Goal: Check status: Check status

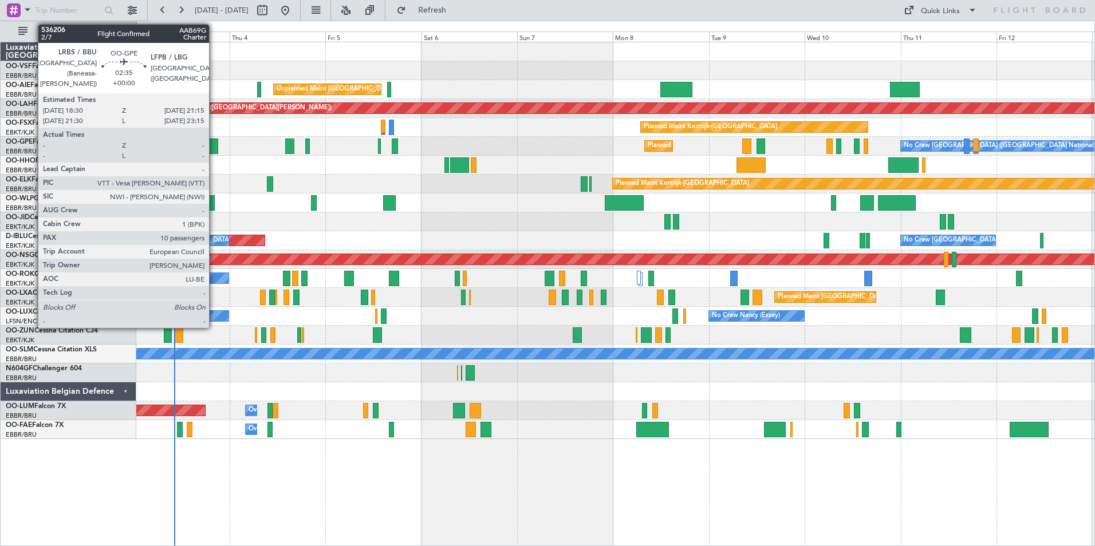
click at [214, 145] on div at bounding box center [212, 146] width 11 height 15
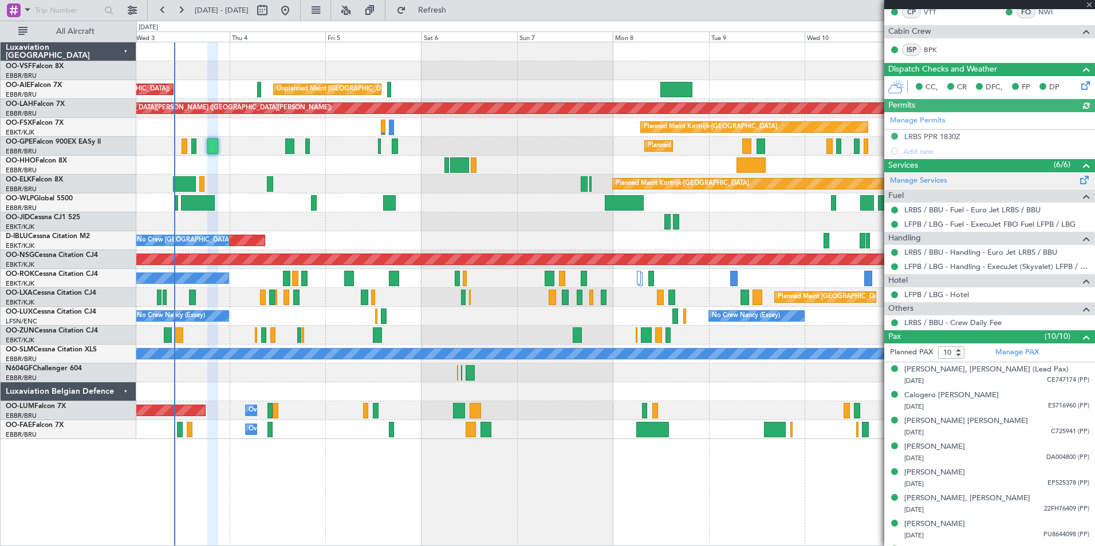
scroll to position [299, 0]
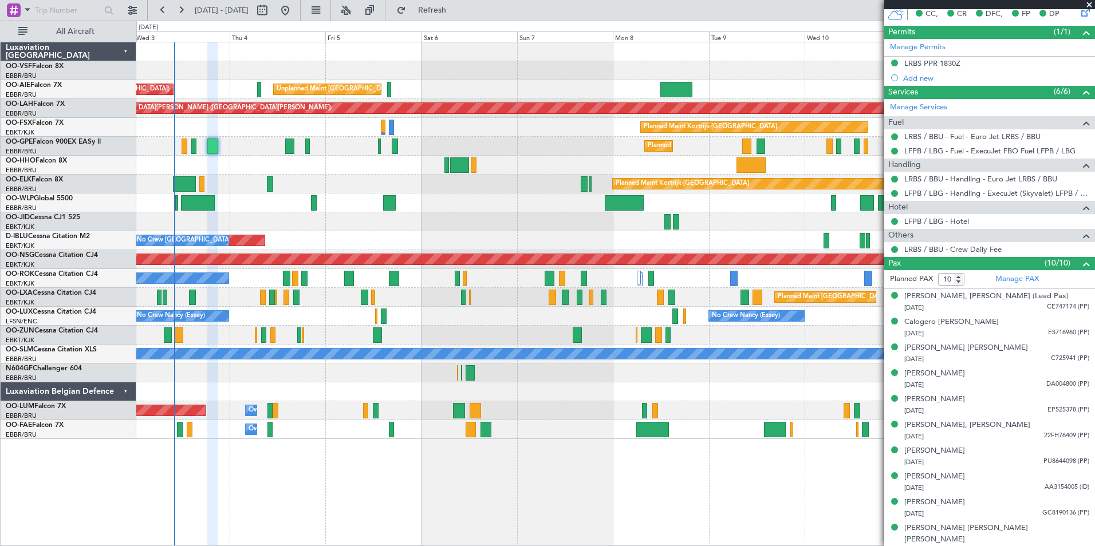
click at [1089, 5] on span at bounding box center [1088, 5] width 11 height 10
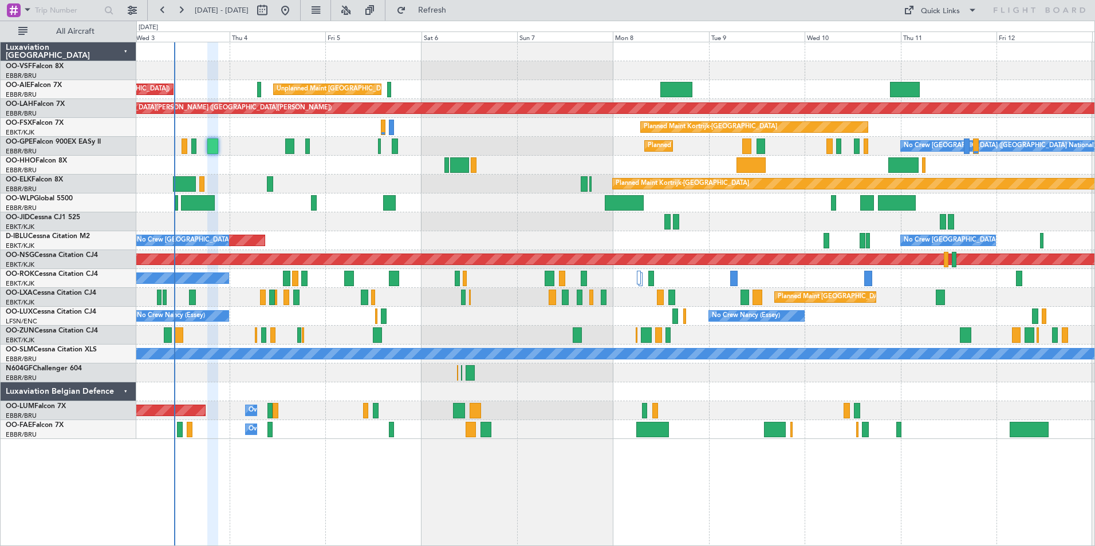
type input "0"
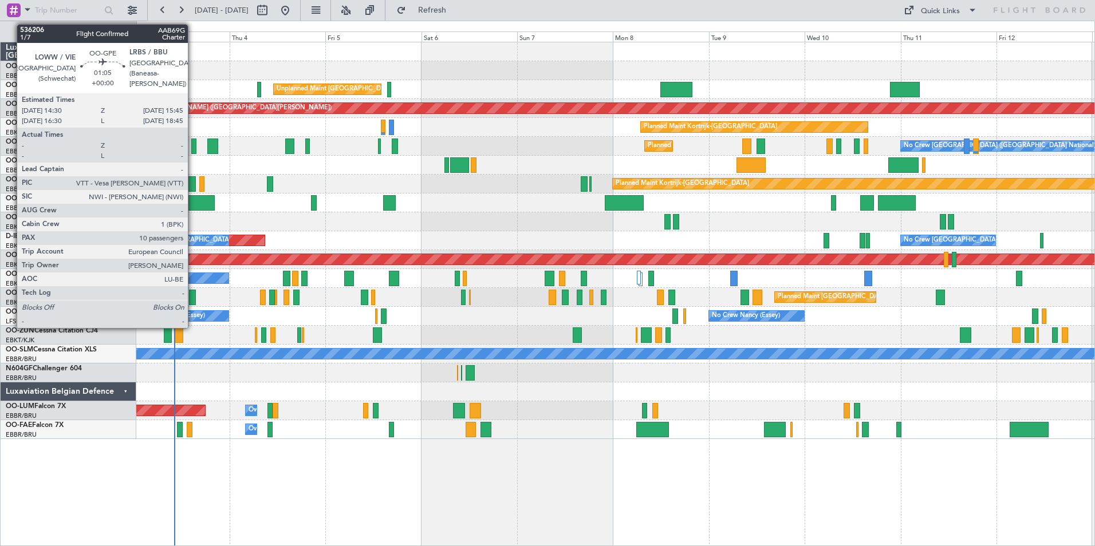
click at [193, 148] on div at bounding box center [193, 146] width 5 height 15
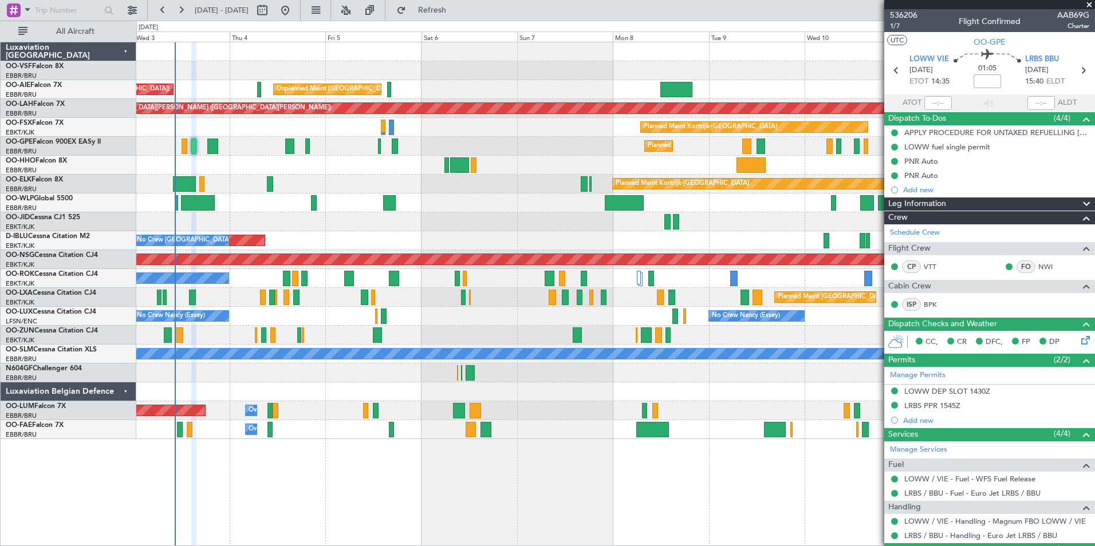
click at [1089, 5] on span at bounding box center [1088, 5] width 11 height 10
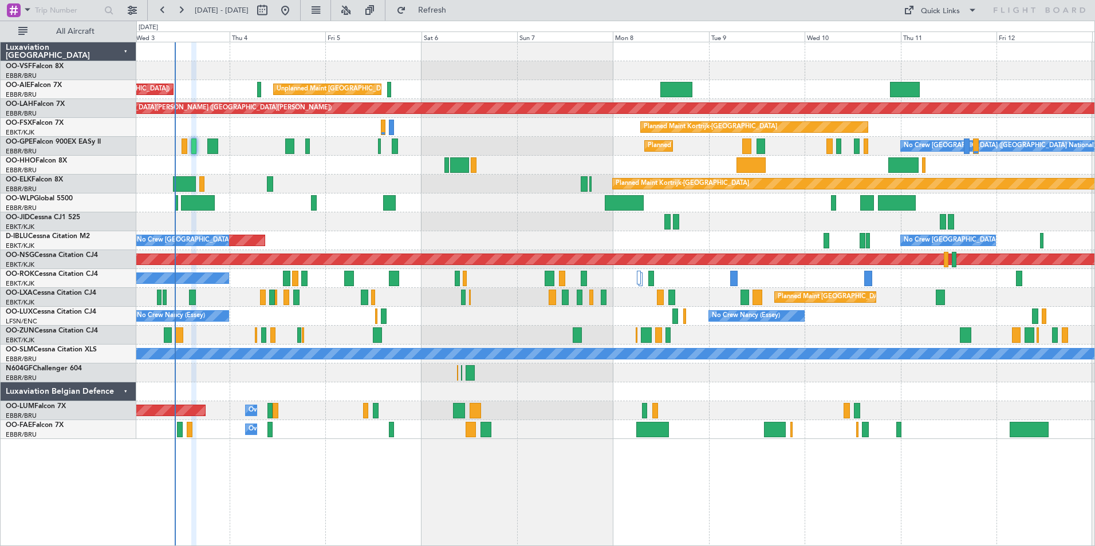
type input "0"
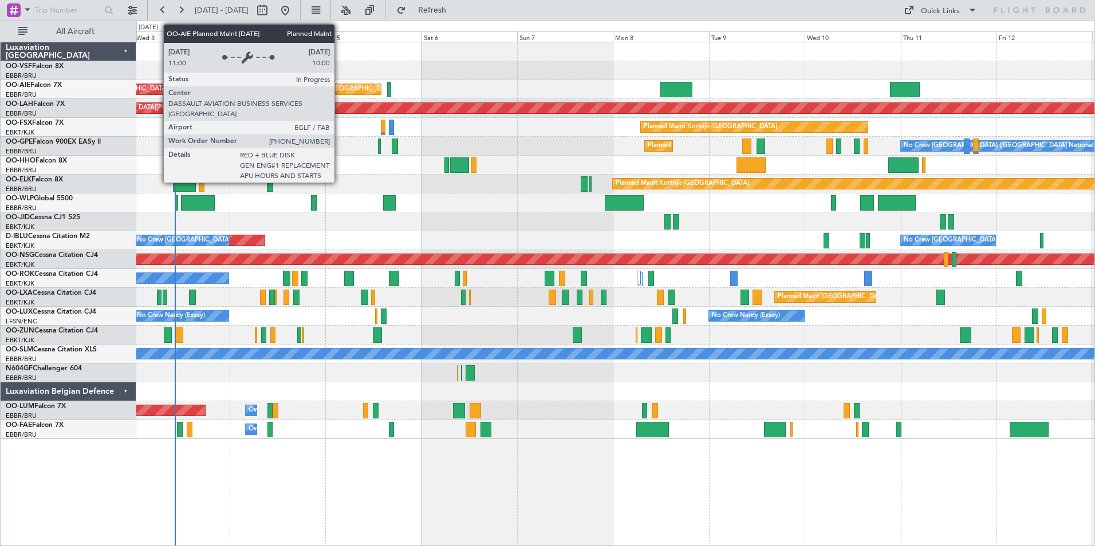
click at [157, 89] on div "Planned Maint [GEOGRAPHIC_DATA] ([GEOGRAPHIC_DATA])" at bounding box center [79, 89] width 187 height 10
click at [155, 89] on div "Planned Maint [GEOGRAPHIC_DATA] ([GEOGRAPHIC_DATA])" at bounding box center [79, 89] width 187 height 10
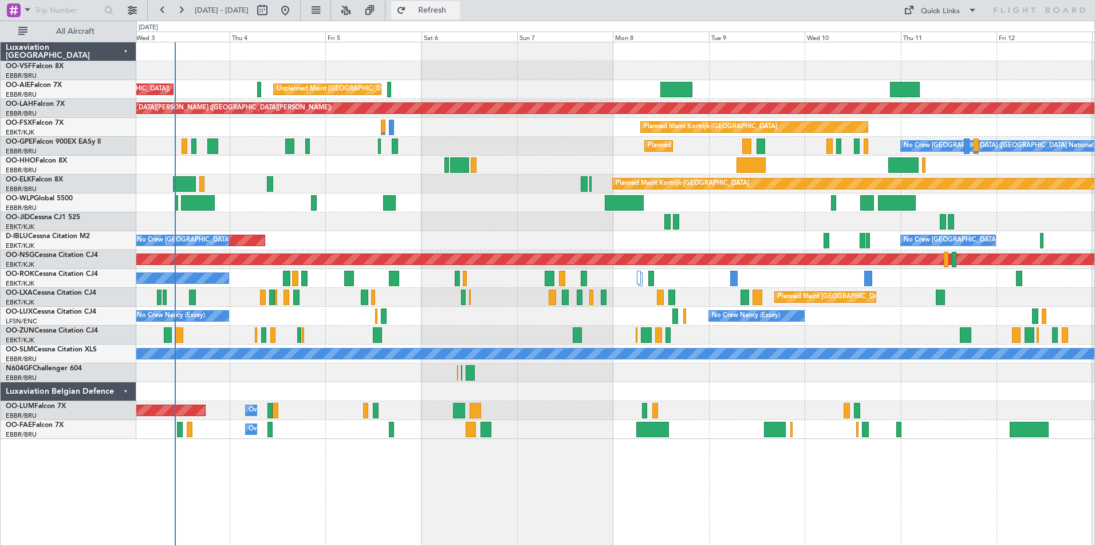
click at [456, 9] on span "Refresh" at bounding box center [432, 10] width 48 height 8
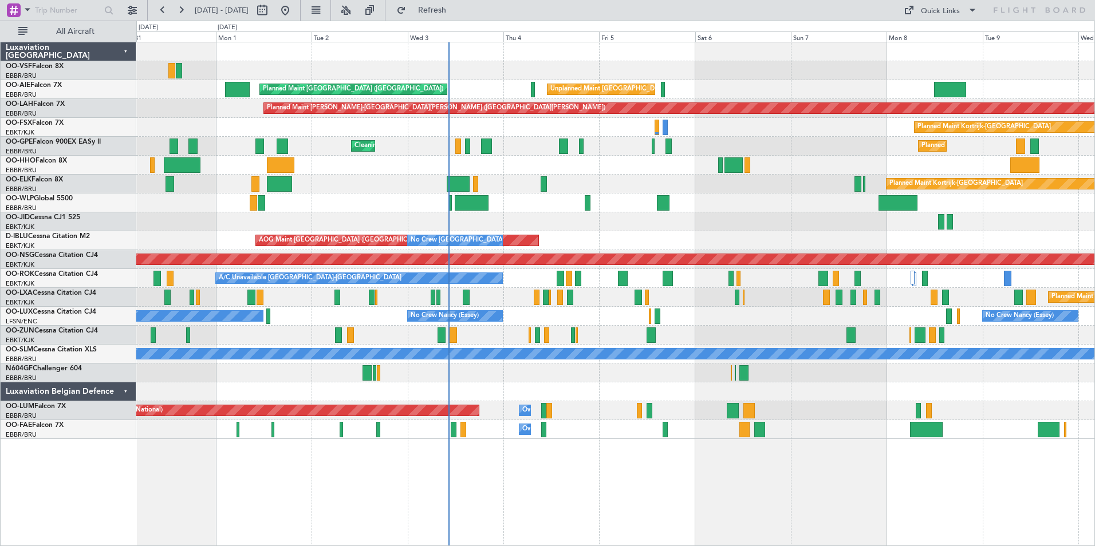
click at [765, 141] on div "Planned Maint [GEOGRAPHIC_DATA] ([GEOGRAPHIC_DATA] National) Cleaning [GEOGRAPH…" at bounding box center [615, 146] width 958 height 19
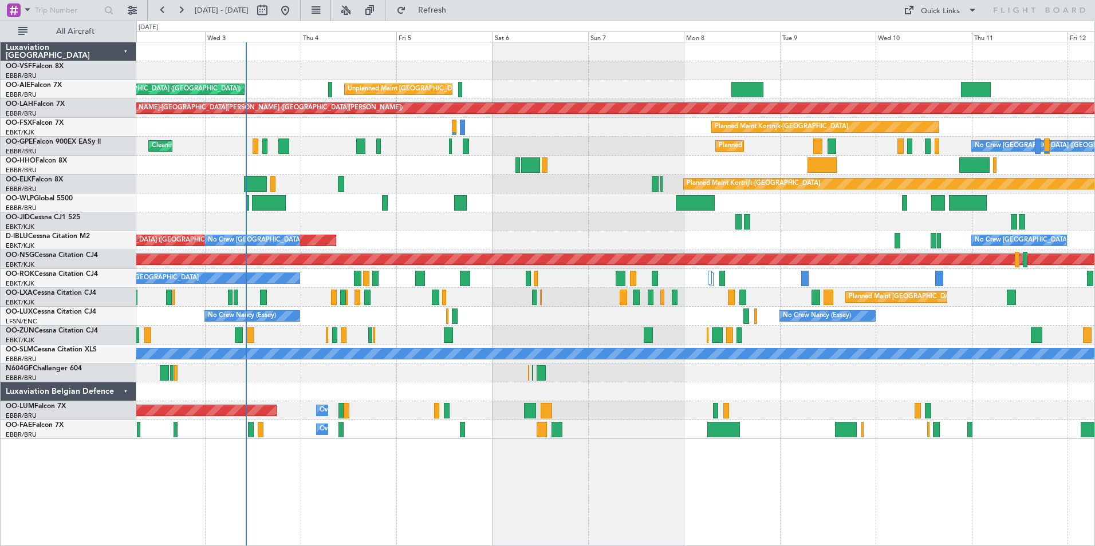
click at [214, 149] on div "Unplanned Maint [GEOGRAPHIC_DATA] ([GEOGRAPHIC_DATA] National) Planned Maint [G…" at bounding box center [615, 240] width 958 height 397
